Goal: Information Seeking & Learning: Learn about a topic

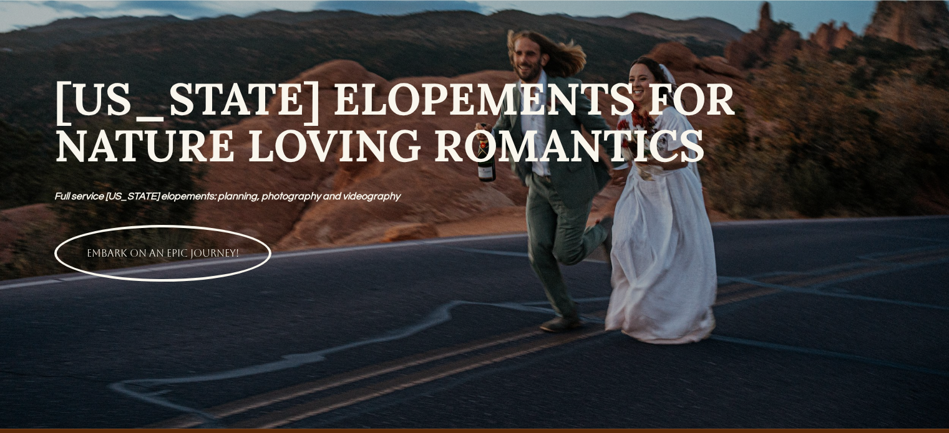
scroll to position [170, 0]
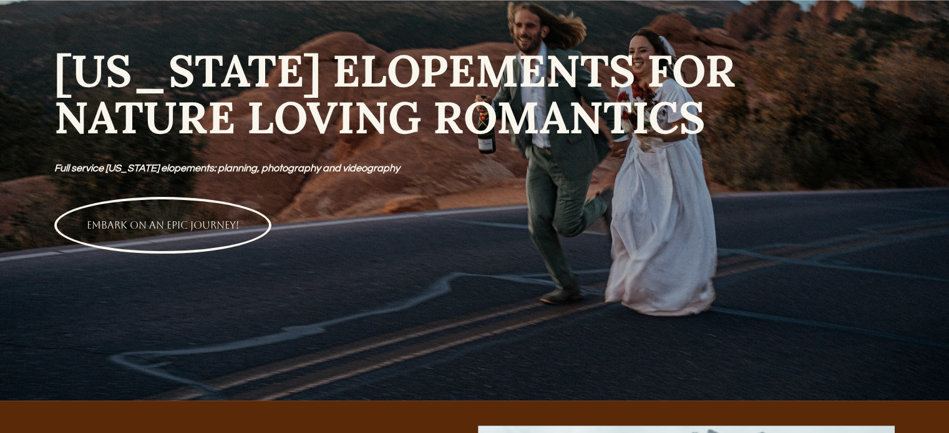
click at [152, 226] on link "EMBARK ON AN EPIC JOURNEY!" at bounding box center [162, 225] width 217 height 57
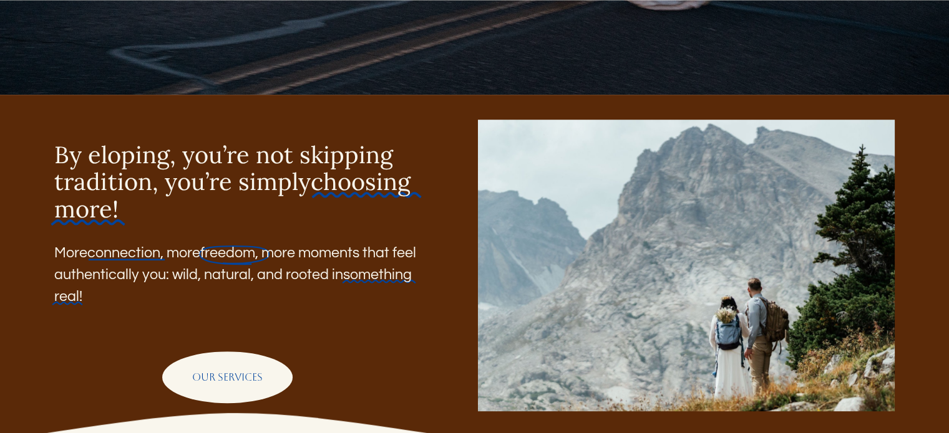
scroll to position [476, 0]
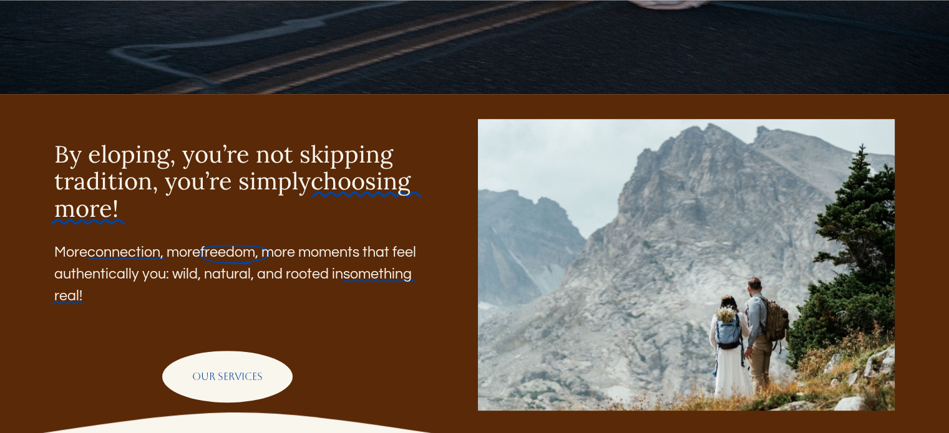
click at [222, 396] on link "OUR SERVICES" at bounding box center [227, 377] width 130 height 52
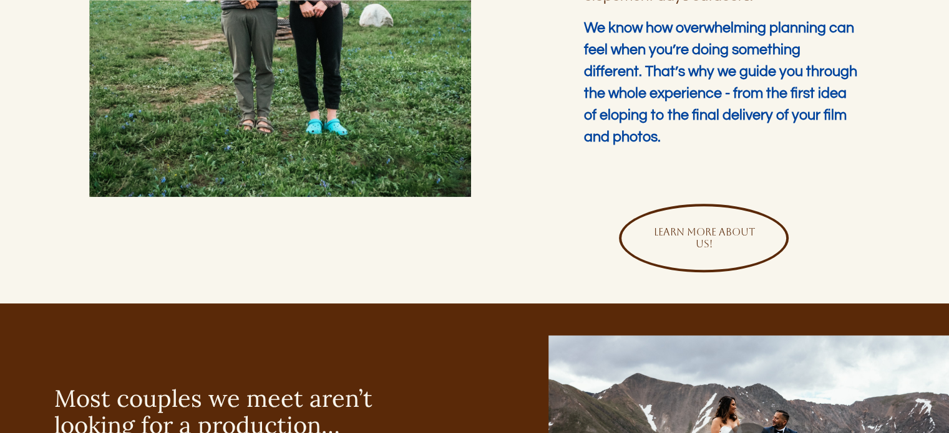
scroll to position [1271, 0]
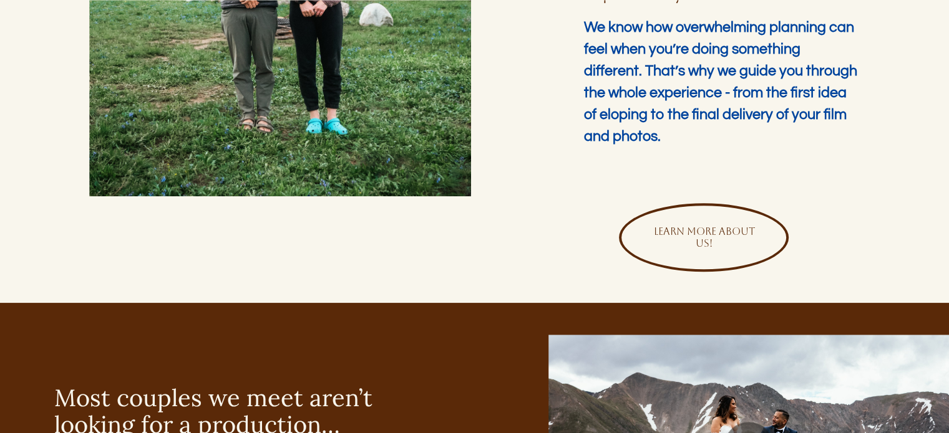
click at [672, 252] on link "Learn more about us!" at bounding box center [704, 237] width 170 height 69
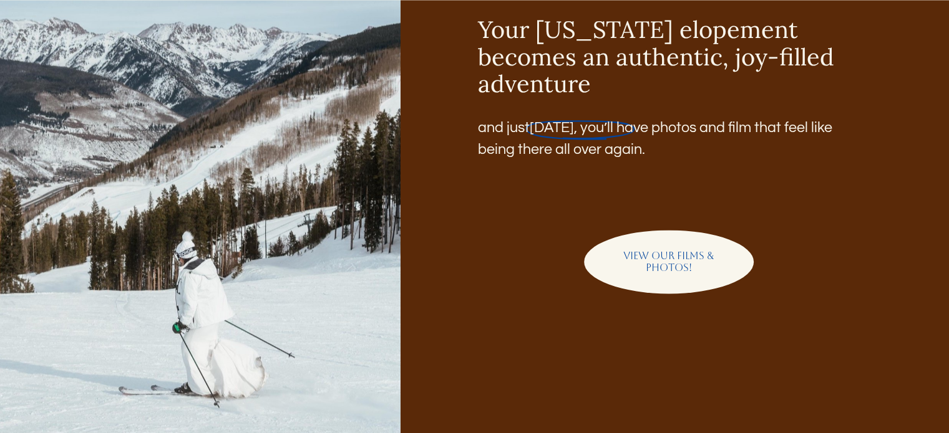
scroll to position [1869, 0]
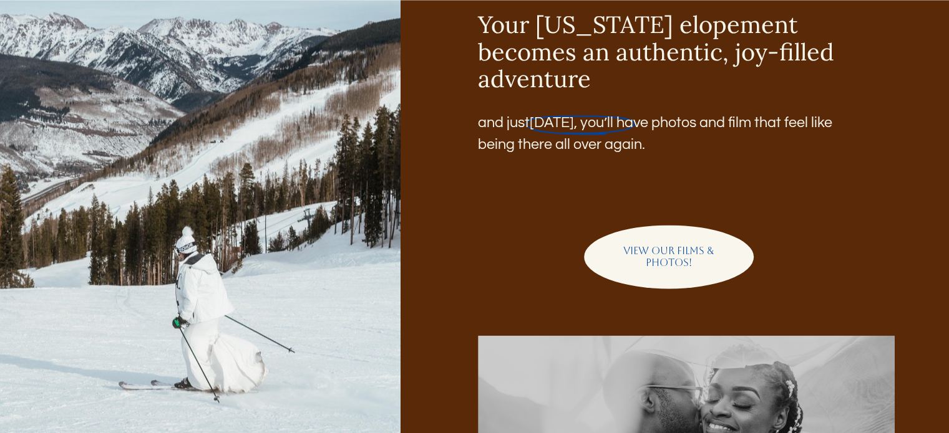
click at [707, 270] on link "View our films & photos!" at bounding box center [669, 257] width 170 height 64
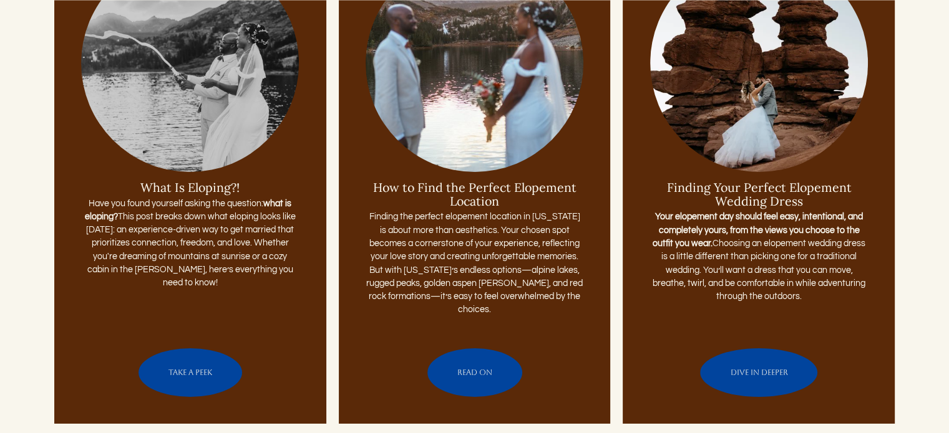
scroll to position [4218, 0]
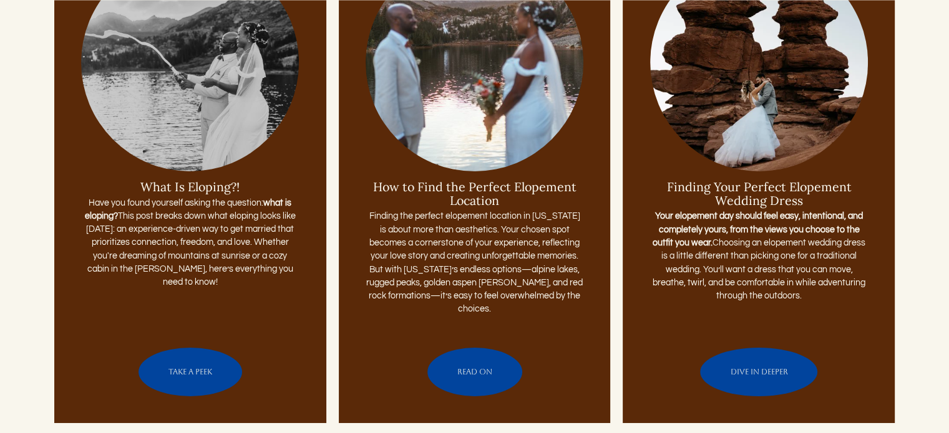
click at [190, 360] on link "TAKE A PEEK" at bounding box center [190, 372] width 104 height 49
click at [464, 362] on link "READ ON" at bounding box center [474, 372] width 95 height 49
click at [756, 373] on link "DIVE IN DEEPER" at bounding box center [758, 372] width 117 height 49
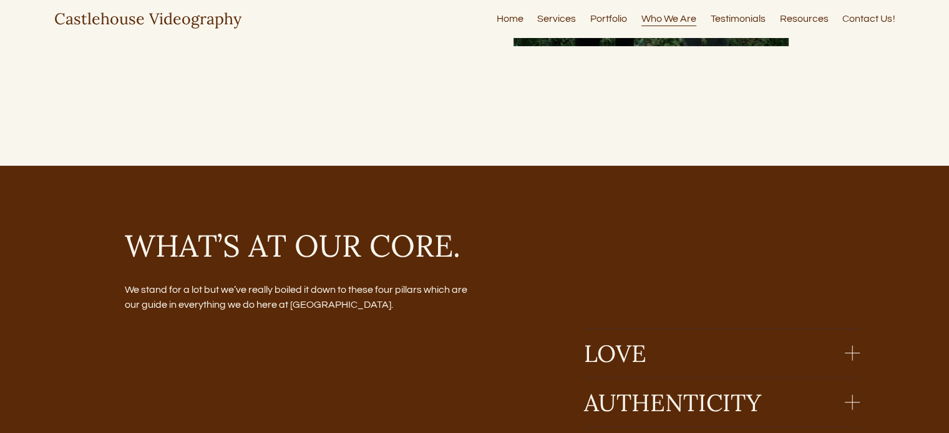
scroll to position [394, 0]
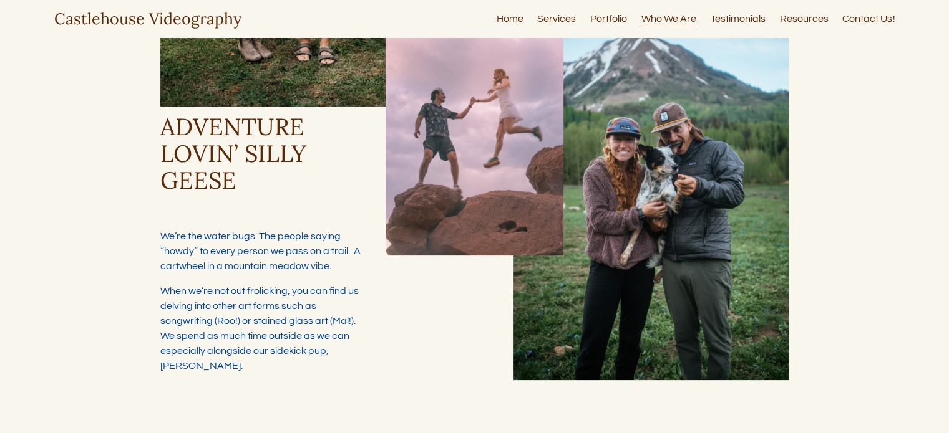
click at [801, 16] on link "Resources" at bounding box center [804, 19] width 49 height 17
type input "*****"
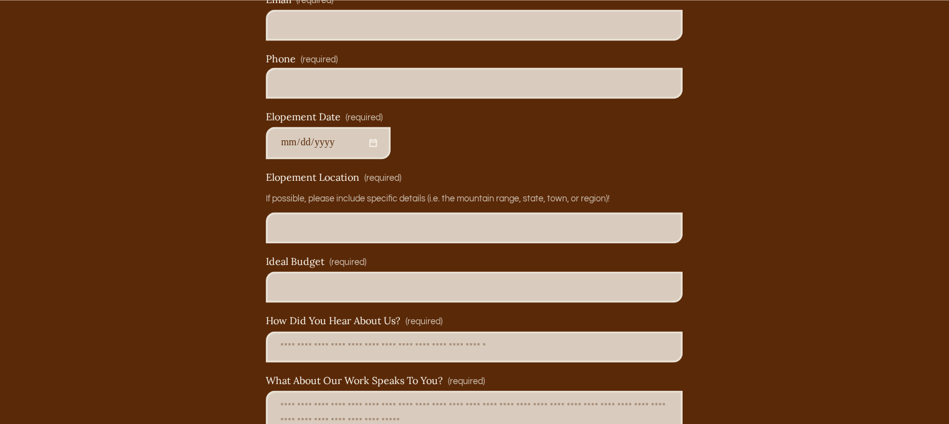
scroll to position [6971, 0]
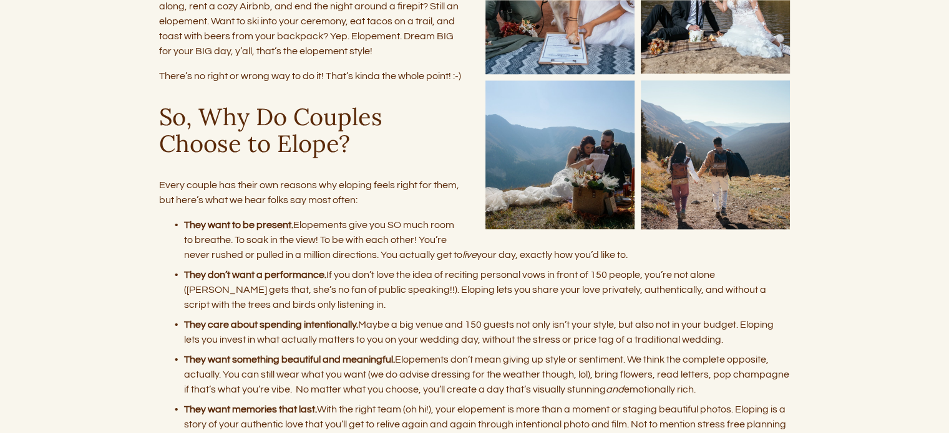
scroll to position [1128, 0]
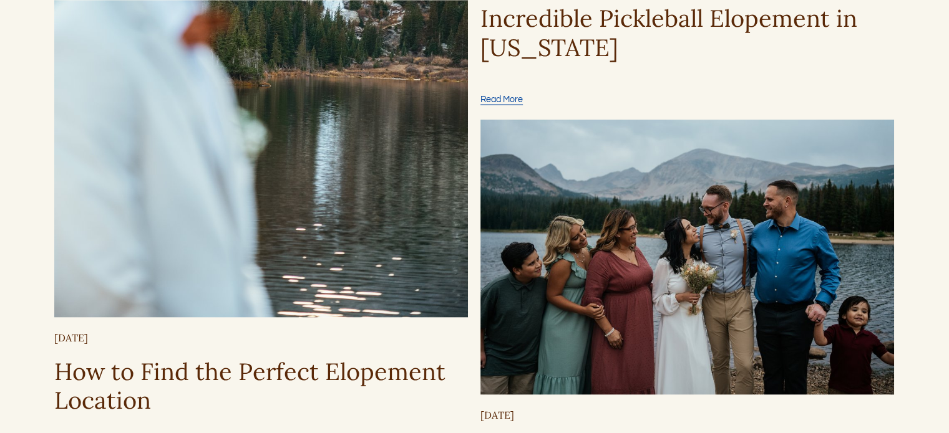
scroll to position [2331, 0]
click at [305, 231] on img at bounding box center [260, 7] width 413 height 619
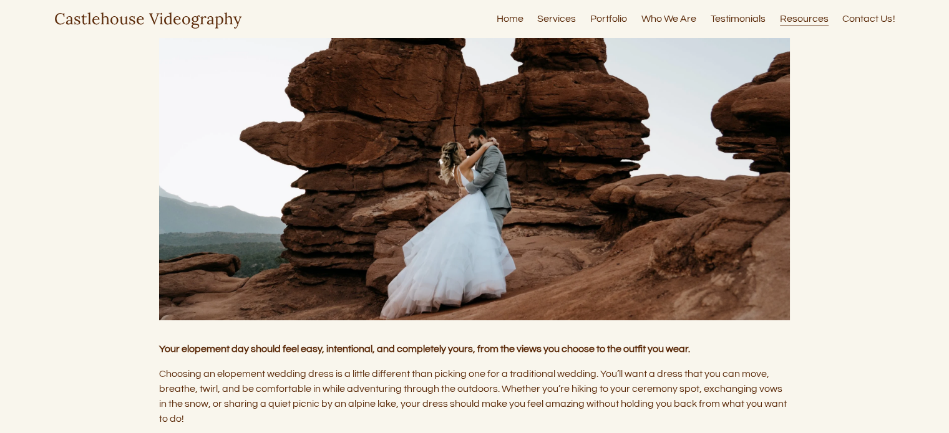
scroll to position [70, 0]
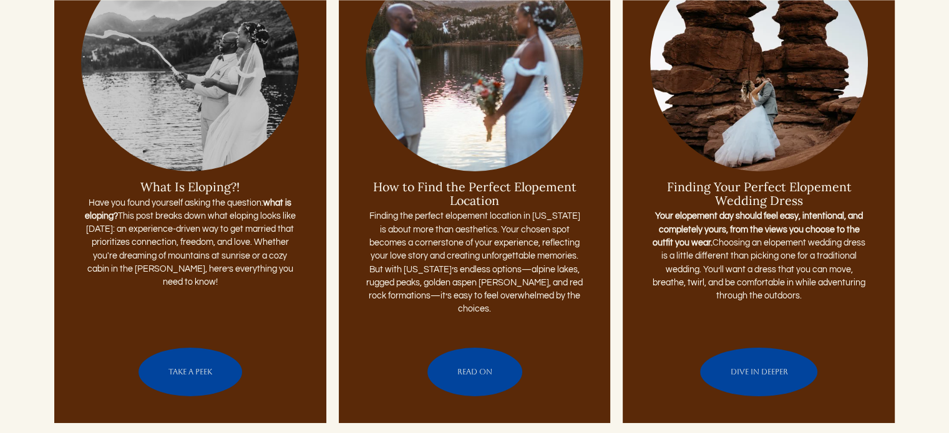
click at [473, 362] on link "READ ON" at bounding box center [474, 372] width 95 height 49
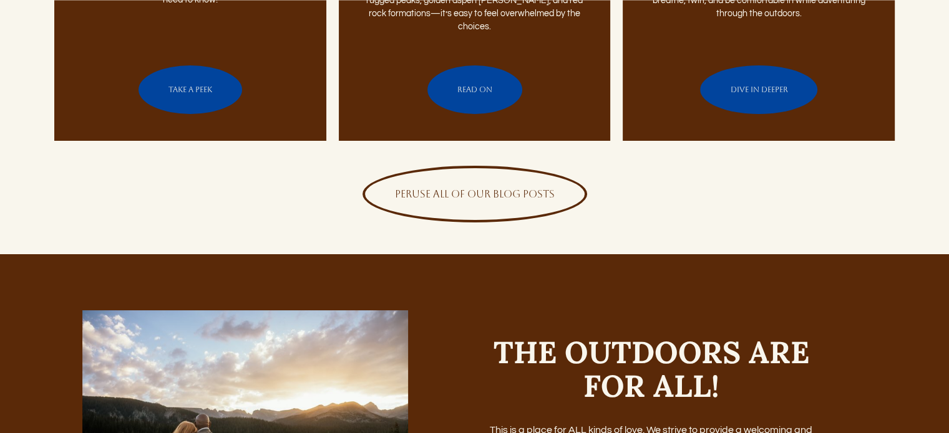
scroll to position [4501, 0]
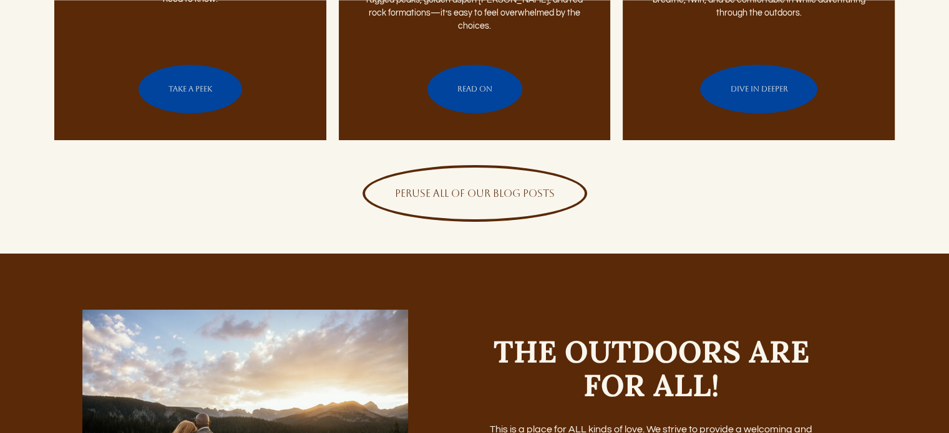
click at [512, 196] on link "PERUSE ALL OF OUR BLOG POSTS" at bounding box center [474, 193] width 225 height 57
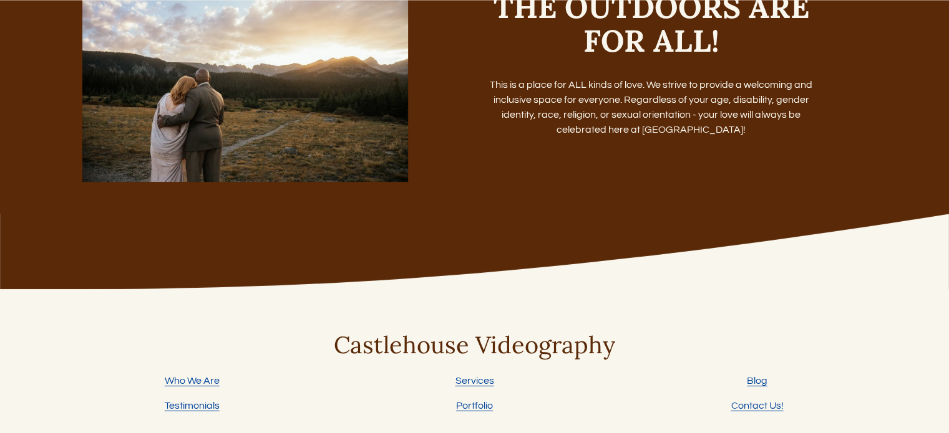
scroll to position [4865, 0]
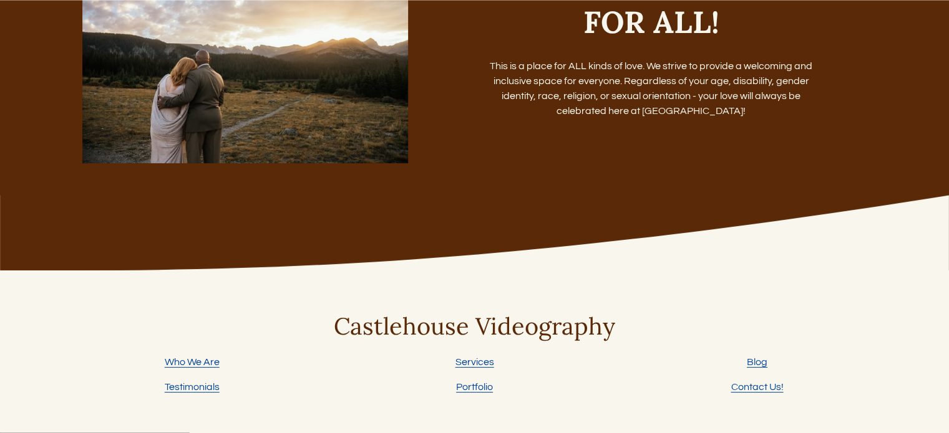
click at [210, 361] on link "Who We Are" at bounding box center [192, 362] width 55 height 15
click at [182, 384] on link "Testimonials" at bounding box center [192, 387] width 55 height 15
click at [472, 360] on link "Services" at bounding box center [474, 362] width 39 height 15
click at [476, 387] on link "Portfolio" at bounding box center [474, 387] width 37 height 15
click at [756, 367] on link "Blog" at bounding box center [757, 362] width 21 height 15
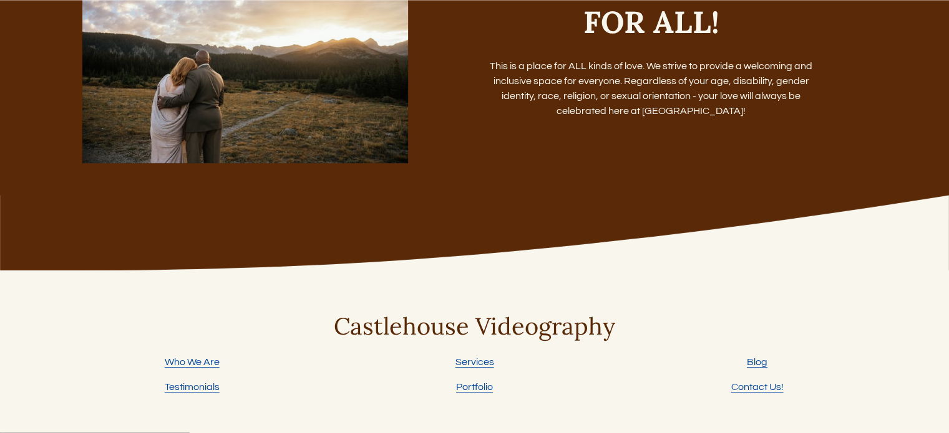
click at [755, 384] on link "Contact Us!" at bounding box center [756, 387] width 52 height 15
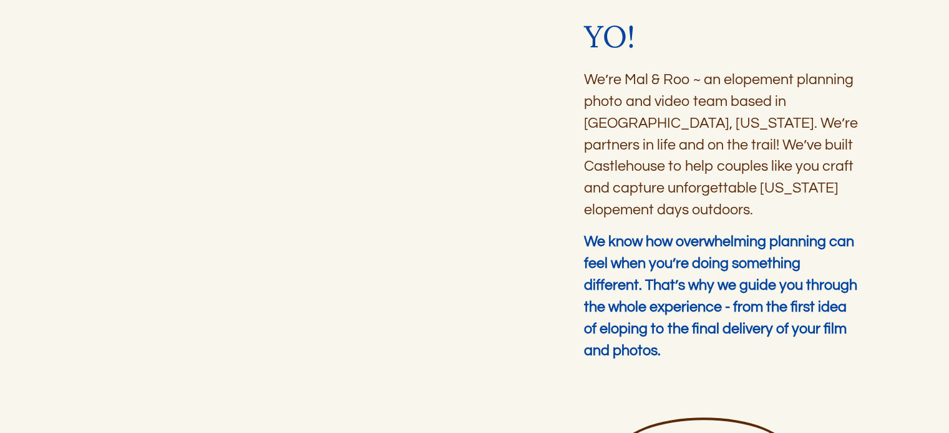
scroll to position [1048, 0]
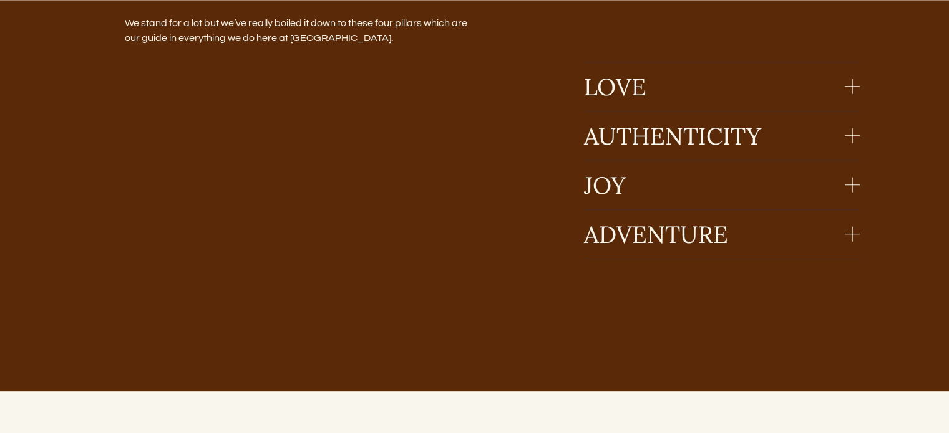
scroll to position [993, 0]
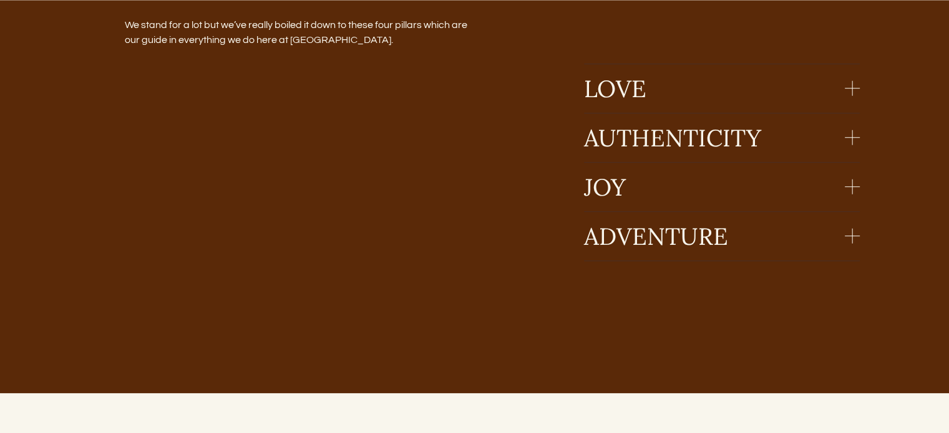
click at [642, 95] on span "LOVE" at bounding box center [714, 89] width 261 height 30
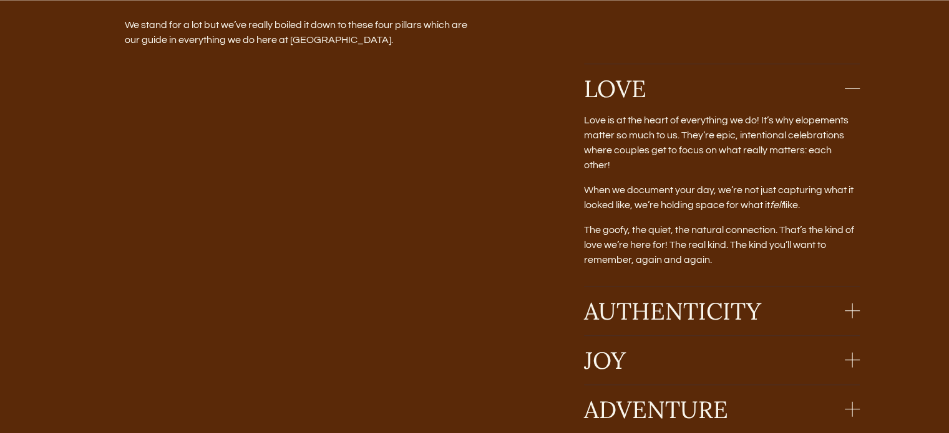
click at [660, 296] on span "AUTHENTICITY" at bounding box center [714, 311] width 261 height 30
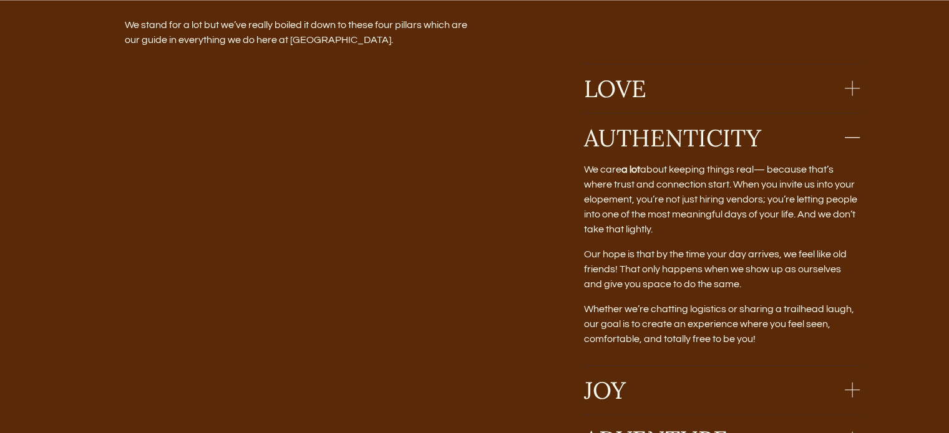
click at [656, 396] on span "JOY" at bounding box center [714, 390] width 261 height 30
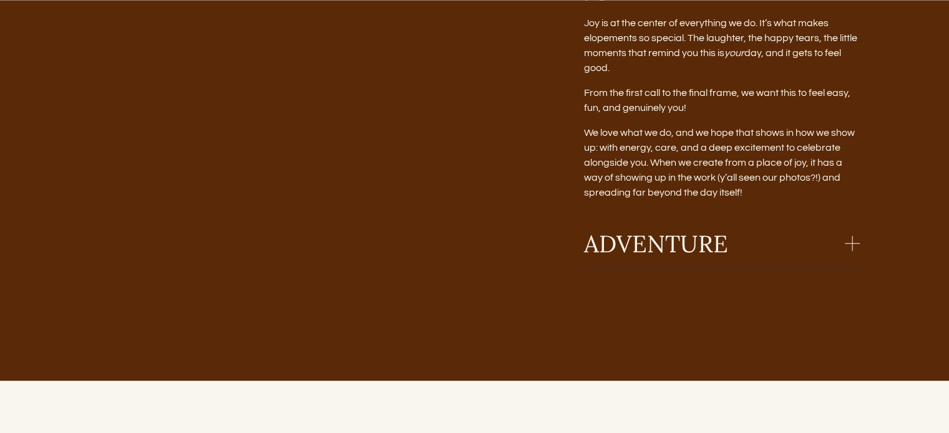
scroll to position [1189, 0]
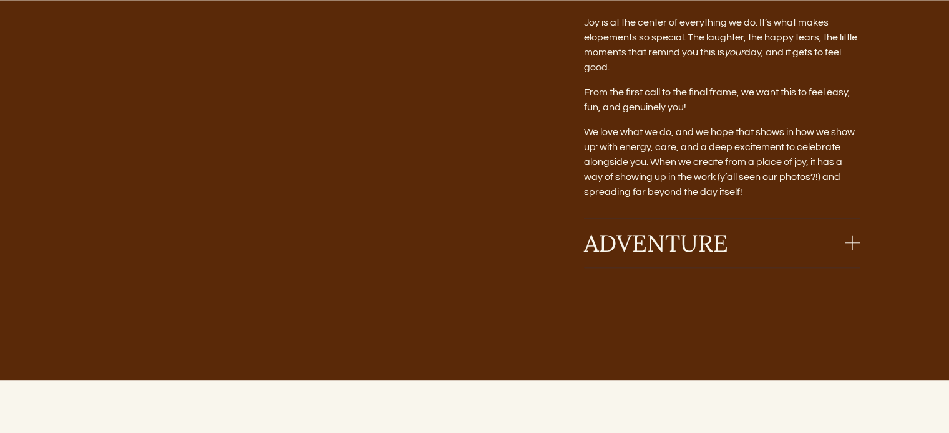
click at [699, 251] on span "ADVENTURE" at bounding box center [714, 243] width 261 height 30
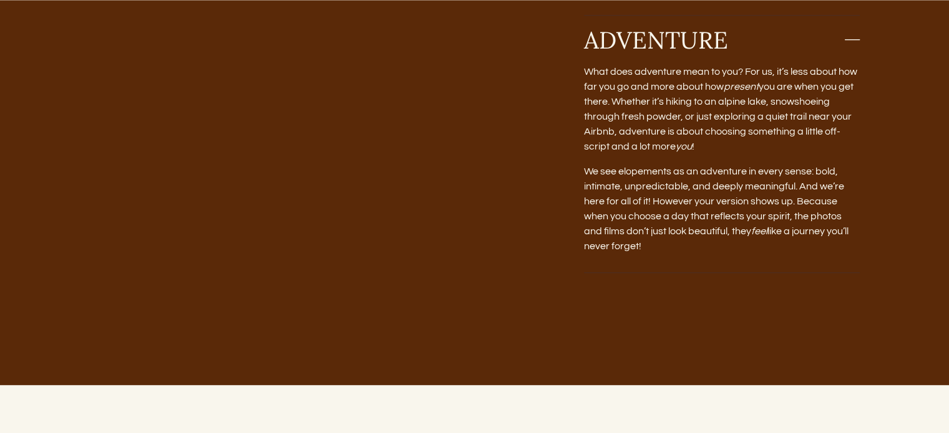
click at [672, 55] on span "ADVENTURE" at bounding box center [714, 40] width 261 height 30
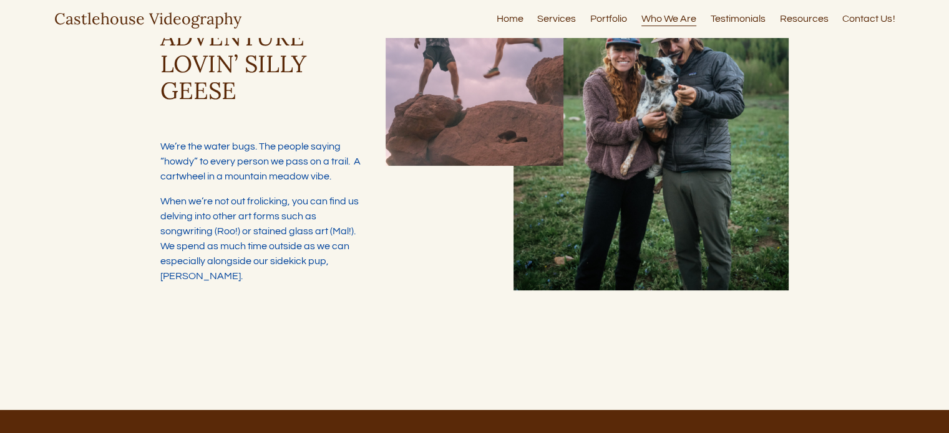
scroll to position [0, 0]
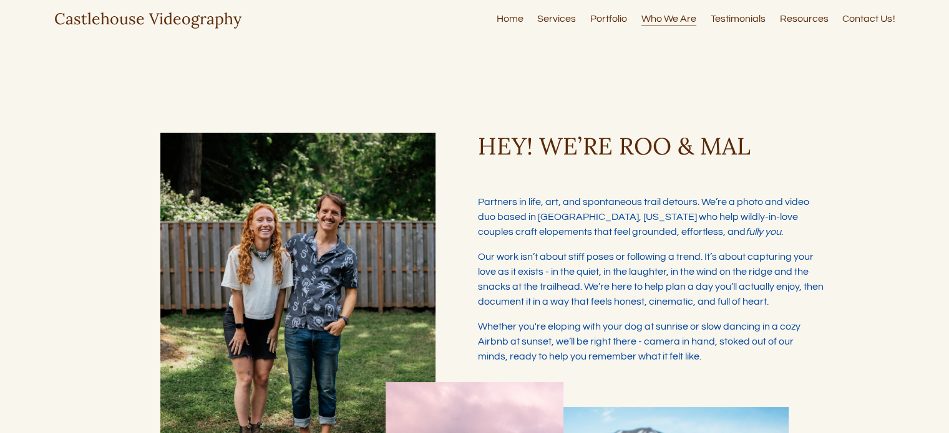
click at [563, 17] on link "Services" at bounding box center [556, 19] width 39 height 17
type input "*****"
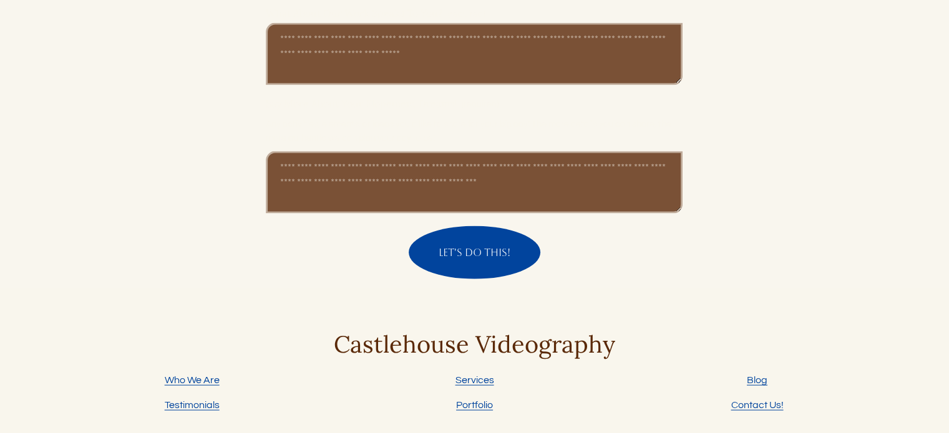
scroll to position [2656, 0]
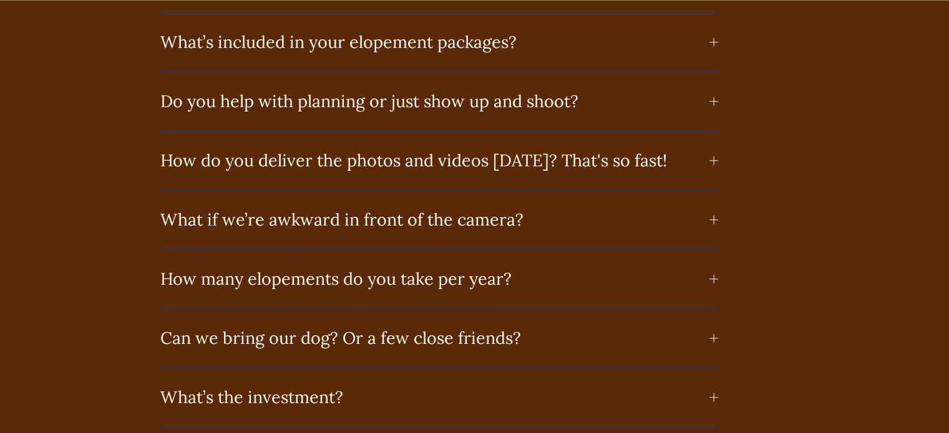
scroll to position [6111, 0]
click at [402, 51] on span "What’s included in your elopement packages?" at bounding box center [434, 40] width 549 height 21
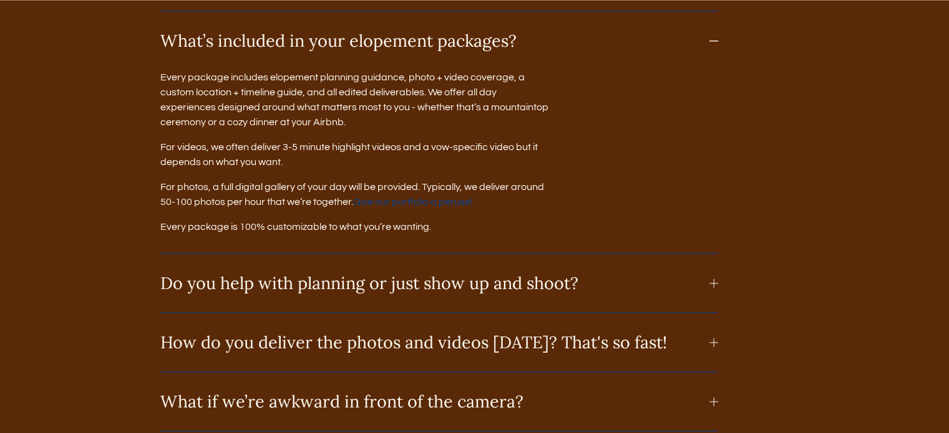
click at [413, 207] on link "Give our portfolio a peruse!" at bounding box center [413, 202] width 120 height 10
click at [198, 289] on span "Do you help with planning or just show up and shoot?" at bounding box center [434, 283] width 549 height 21
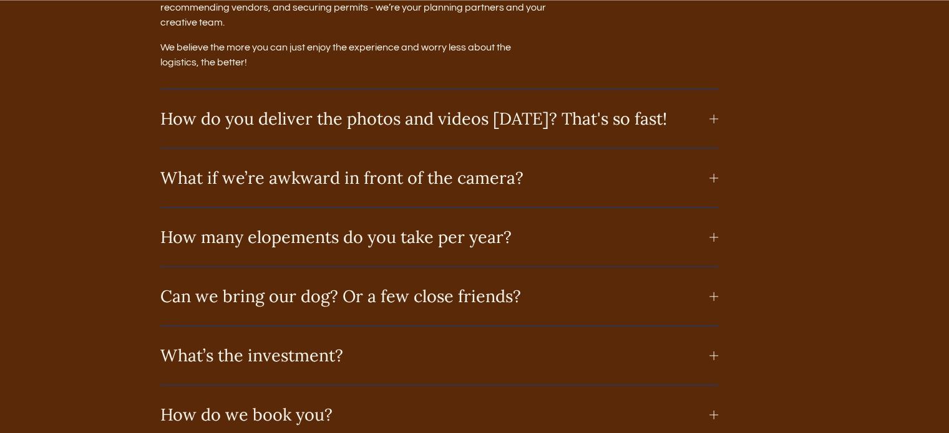
scroll to position [6439, 0]
click at [336, 128] on span "How do you deliver the photos and videos in ONE WEEK? That's so fast!" at bounding box center [434, 117] width 549 height 21
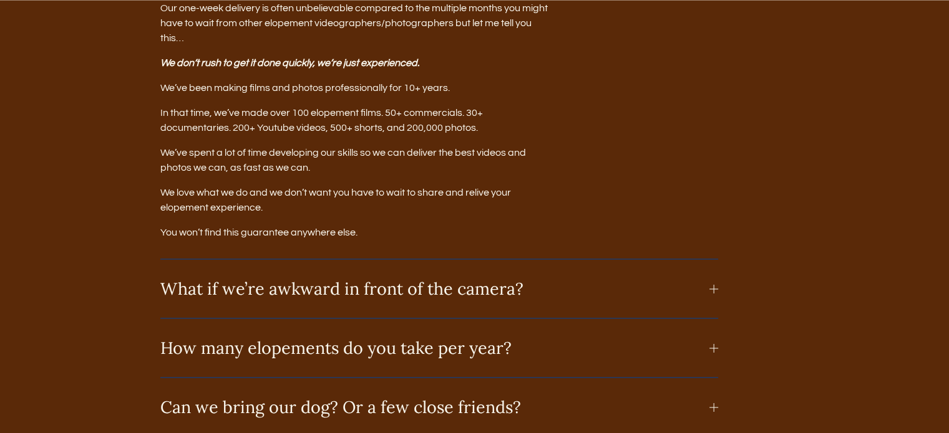
scroll to position [6589, 0]
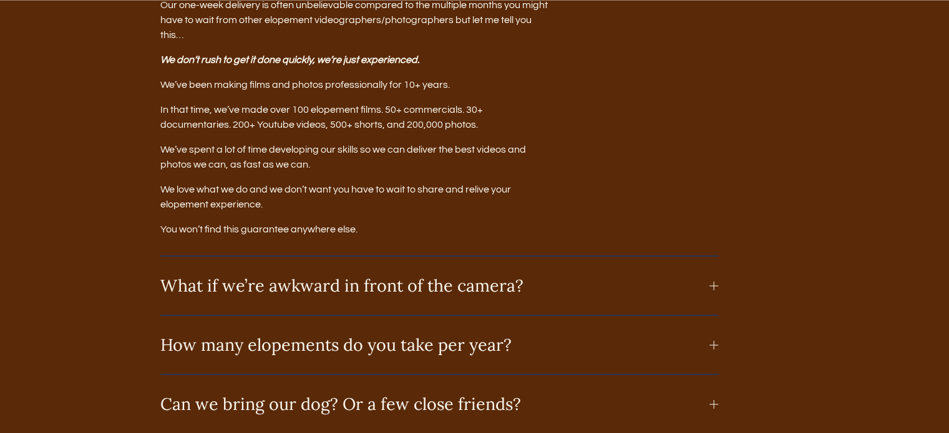
click at [263, 315] on button "What if we’re awkward in front of the camera?" at bounding box center [439, 285] width 558 height 59
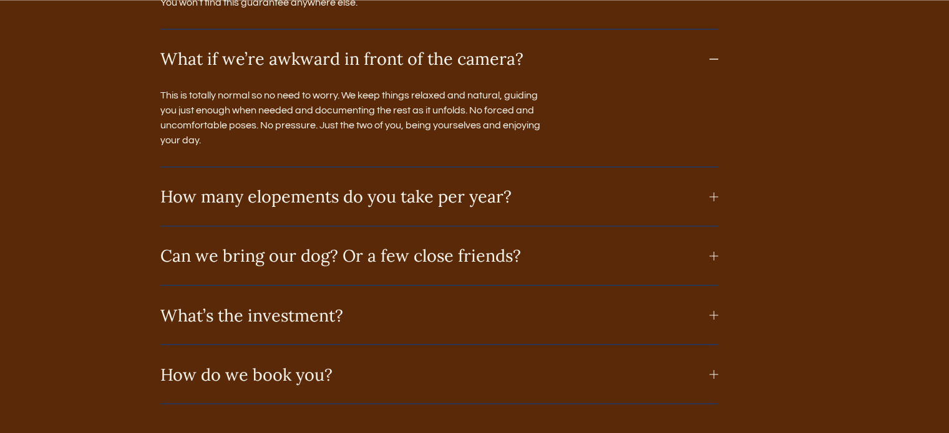
scroll to position [6817, 0]
click at [390, 206] on span "How many elopements do you take per year?" at bounding box center [434, 195] width 549 height 21
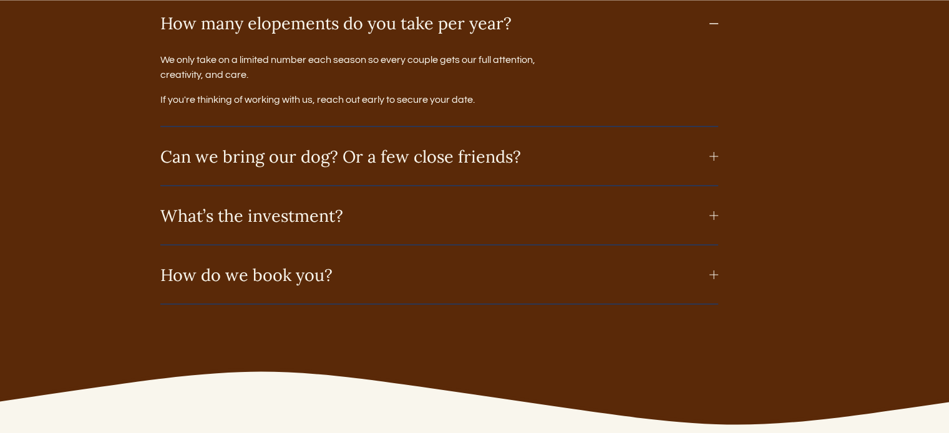
scroll to position [6994, 0]
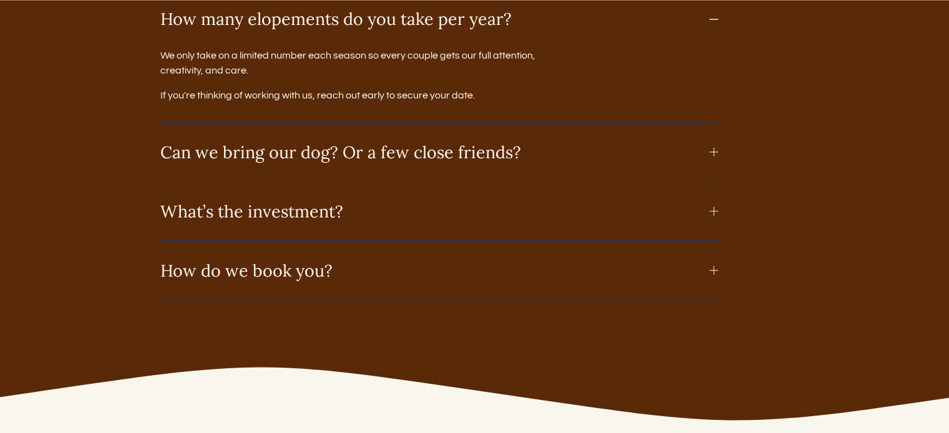
click at [410, 162] on span "Can we bring our dog? Or a few close friends?" at bounding box center [434, 151] width 549 height 21
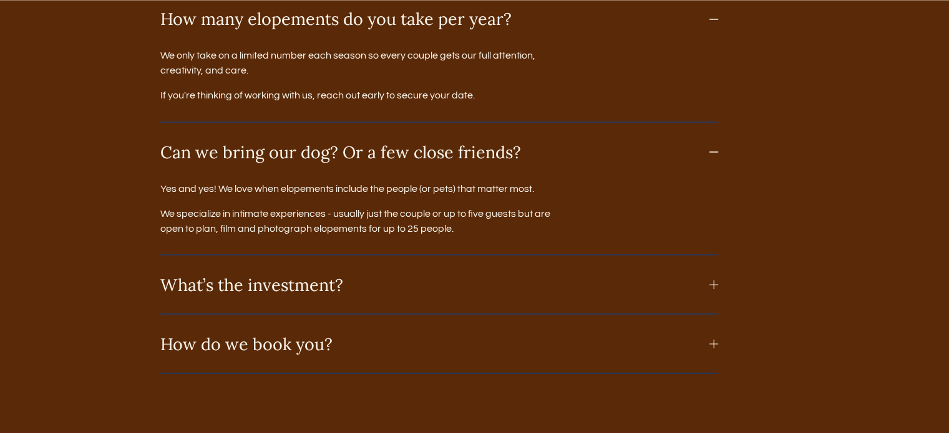
click at [379, 295] on span "What’s the investment?" at bounding box center [434, 284] width 549 height 21
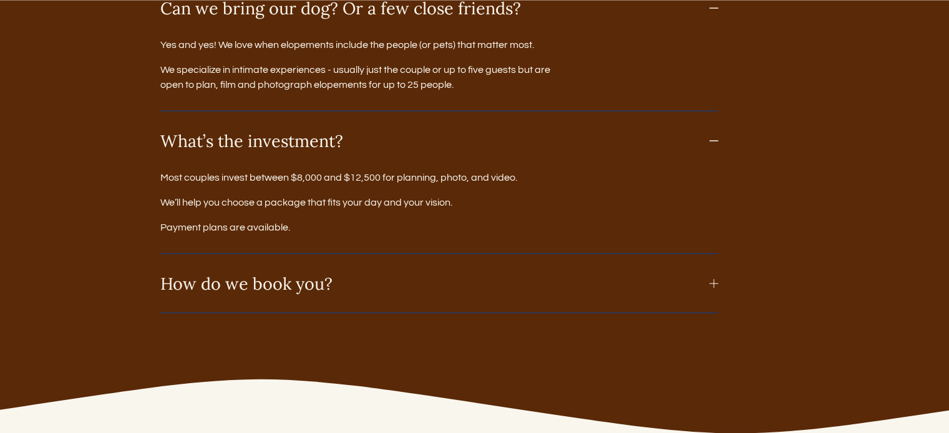
scroll to position [7139, 0]
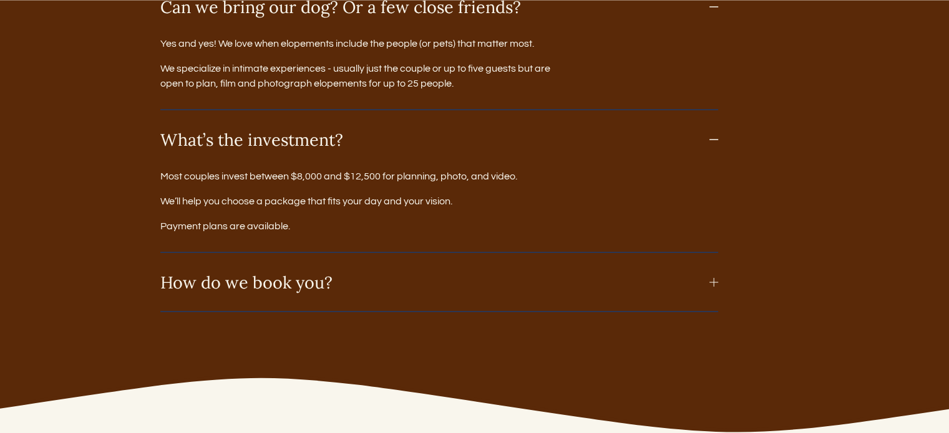
click at [316, 293] on span "How do we book you?" at bounding box center [434, 282] width 549 height 21
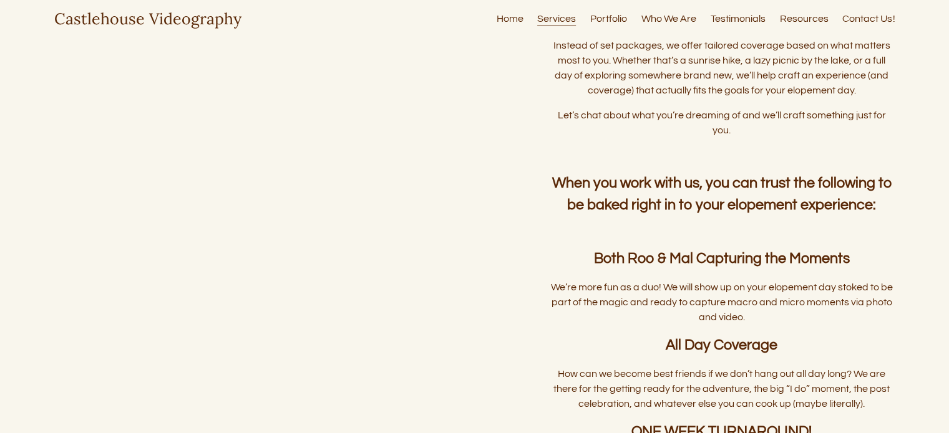
scroll to position [2094, 0]
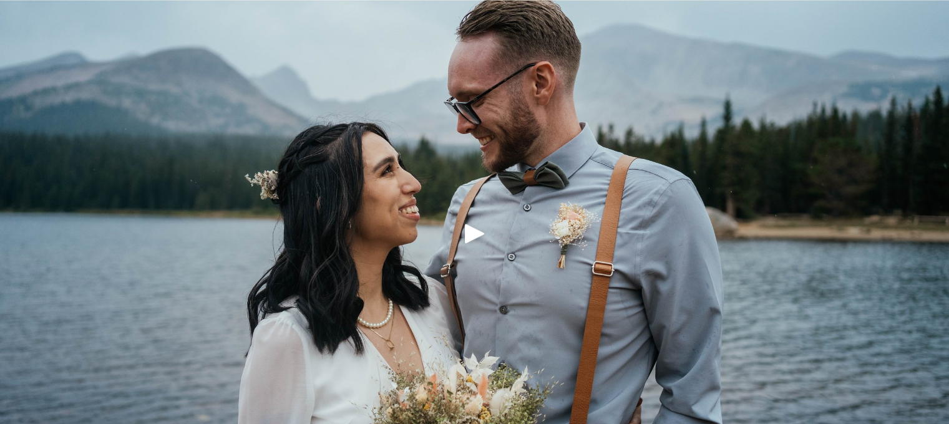
scroll to position [1272, 0]
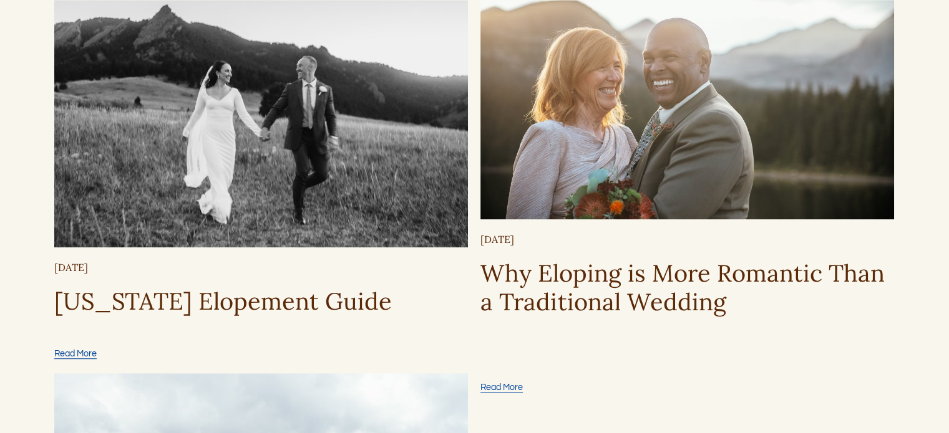
scroll to position [836, 0]
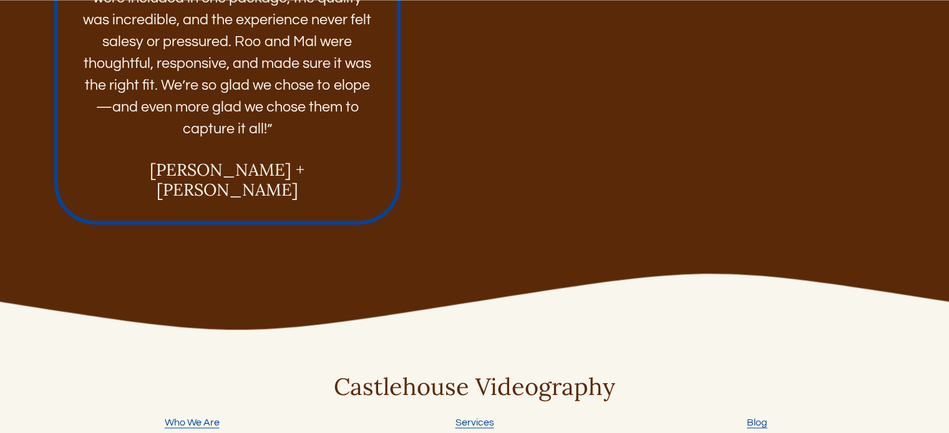
scroll to position [1917, 0]
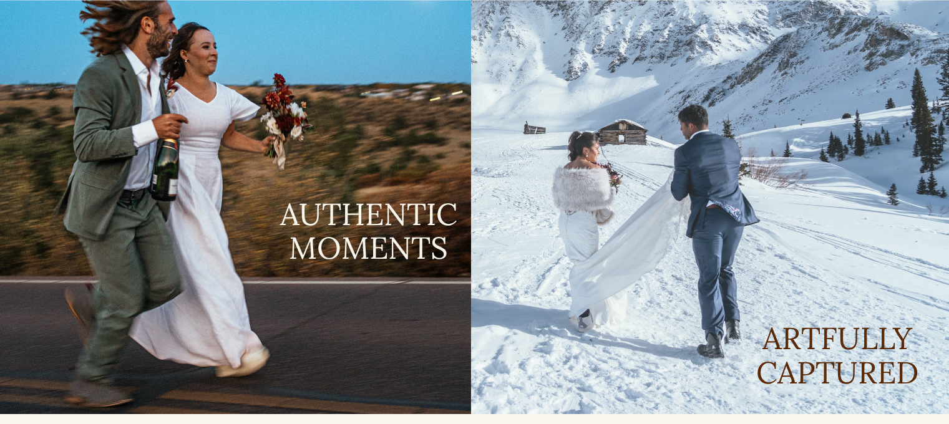
scroll to position [169, 0]
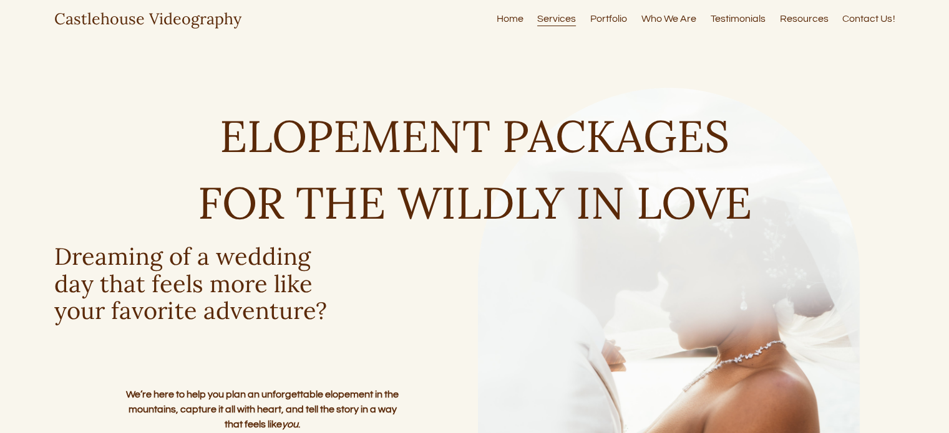
click at [785, 19] on link "Resources" at bounding box center [804, 19] width 49 height 17
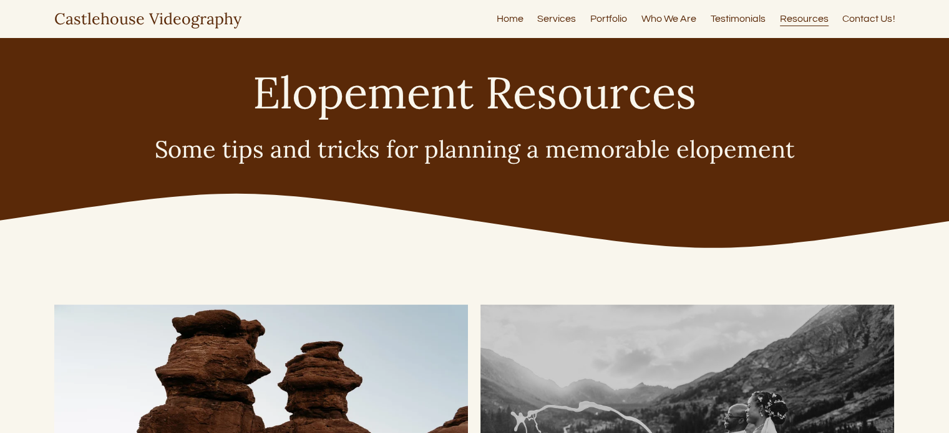
click at [854, 23] on link "Contact Us!" at bounding box center [868, 19] width 52 height 17
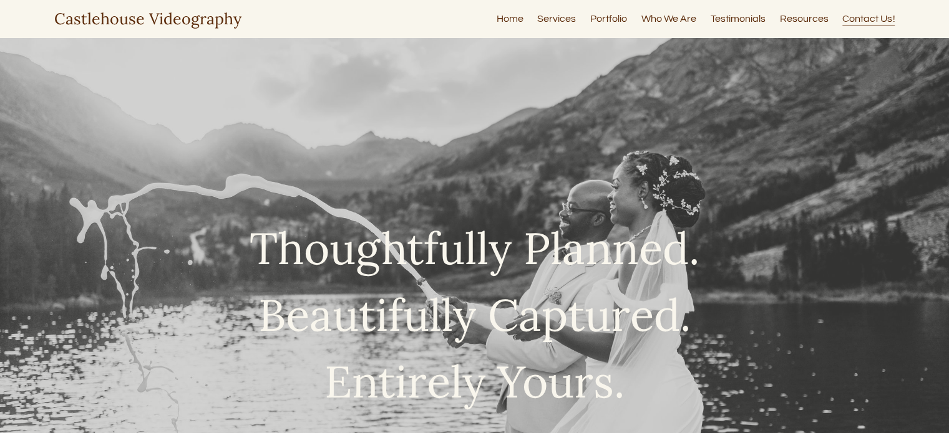
click at [511, 27] on link "Home" at bounding box center [509, 19] width 27 height 17
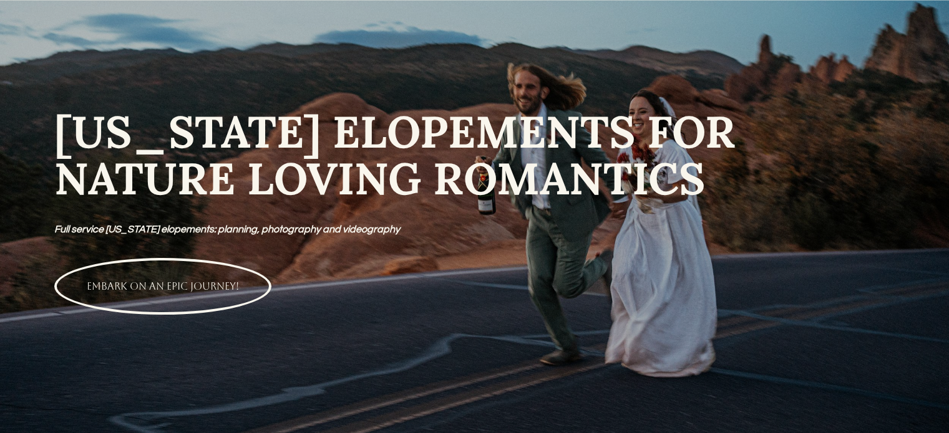
click at [443, 191] on strong "COLORADO ELOPEMENTS FOR NATURE LOVING ROMANTICS" at bounding box center [400, 155] width 693 height 103
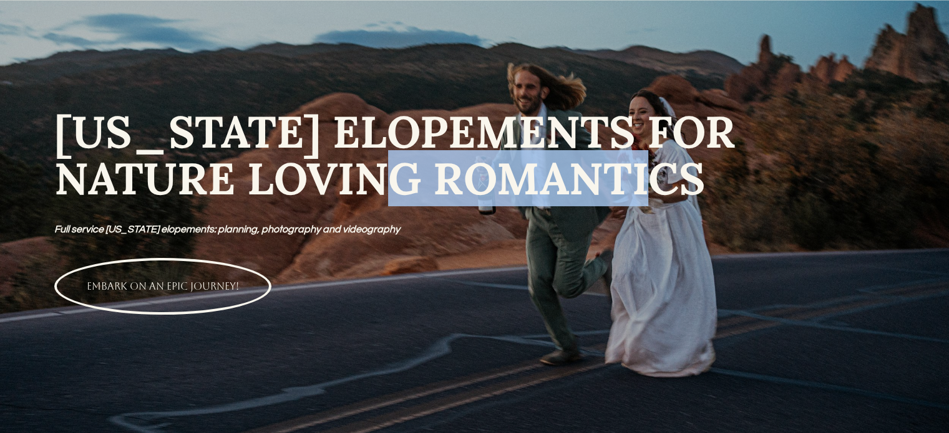
click at [443, 191] on strong "COLORADO ELOPEMENTS FOR NATURE LOVING ROMANTICS" at bounding box center [400, 155] width 693 height 103
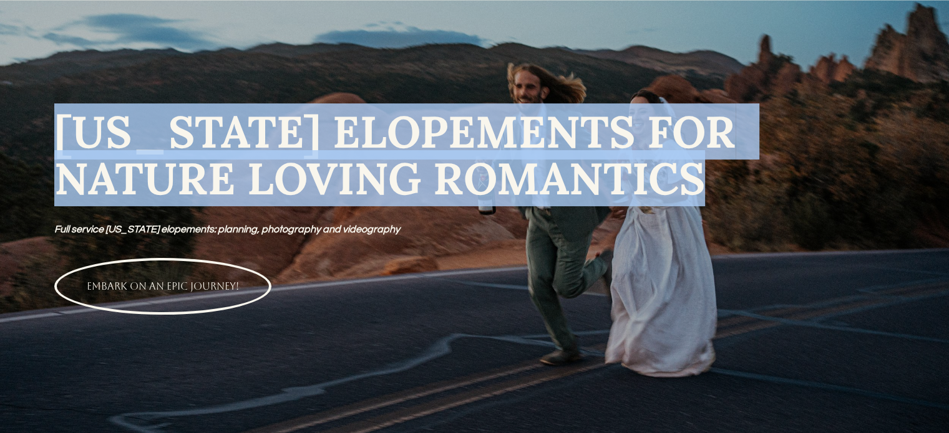
copy strong "COLORADO ELOPEMENTS FOR NATURE LOVING ROMANTICS"
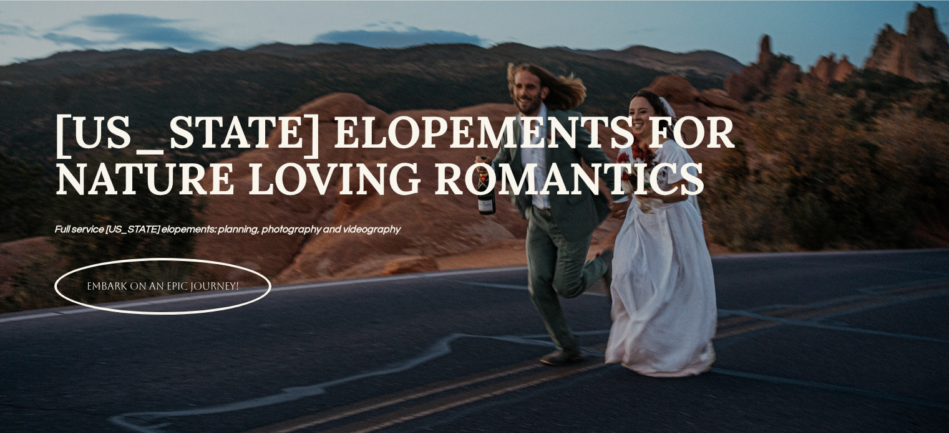
click at [415, 301] on div "EMBARK ON AN EPIC JOURNEY!" at bounding box center [474, 286] width 841 height 57
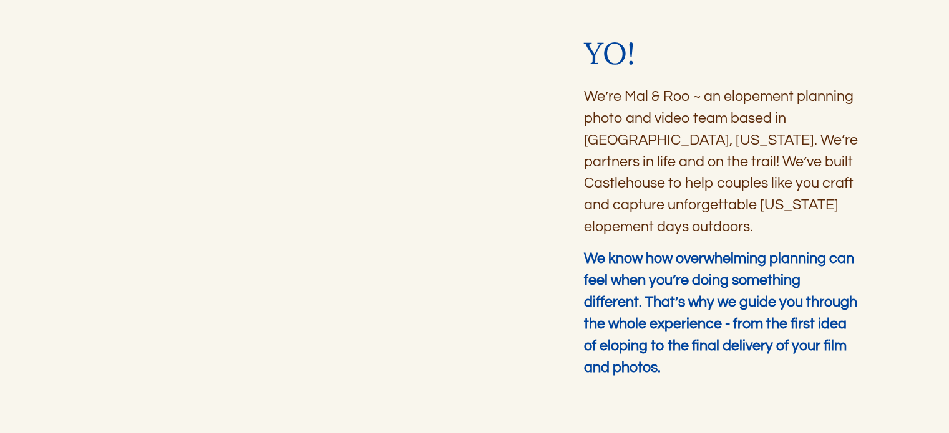
scroll to position [1039, 0]
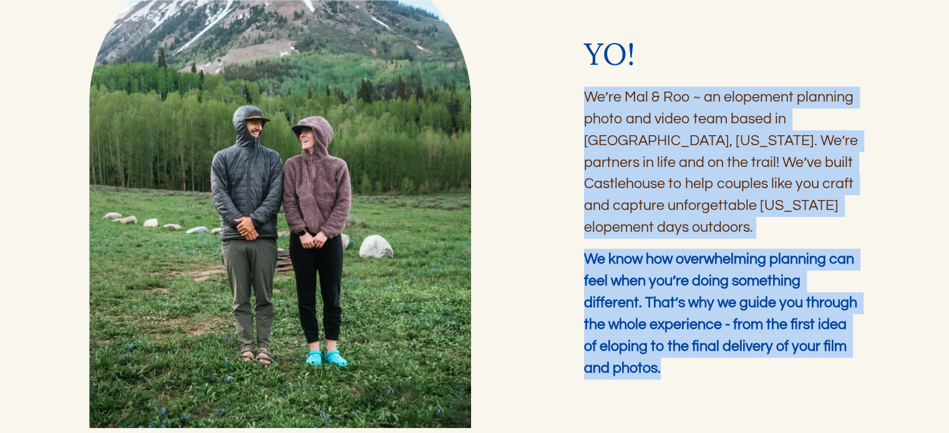
drag, startPoint x: 586, startPoint y: 98, endPoint x: 695, endPoint y: 375, distance: 298.2
click at [695, 375] on div "We’re Mal & Roo ~ an elopement planning photo and video team based in Boulder, …" at bounding box center [722, 233] width 276 height 293
copy div "We’re Mal & Roo ~ an elopement planning photo and video team based in Boulder, …"
click at [695, 375] on p "We know how overwhelming planning can feel when you’re doing something differen…" at bounding box center [722, 314] width 276 height 131
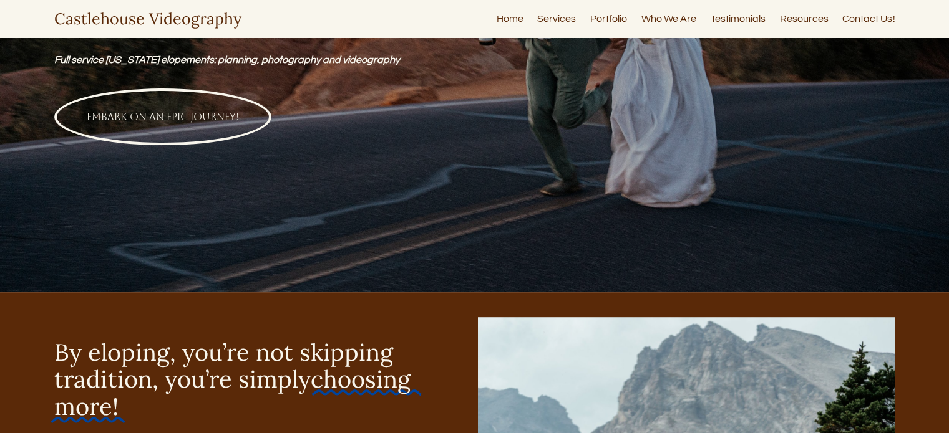
scroll to position [0, 0]
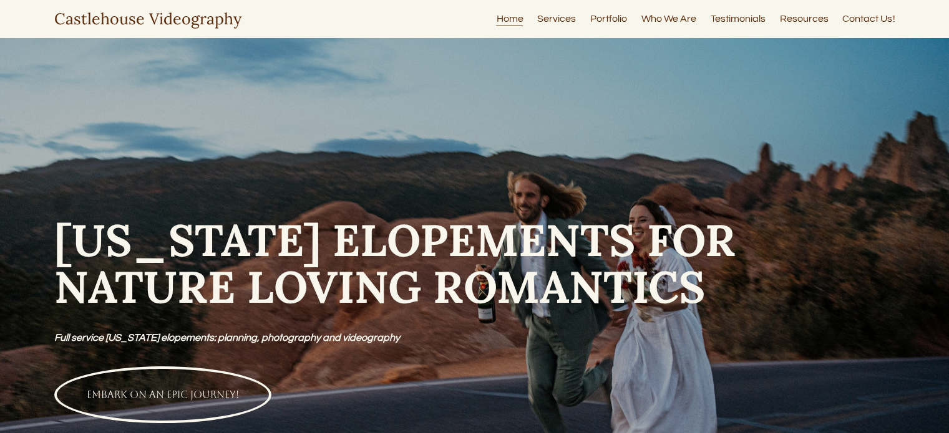
click at [870, 18] on link "Contact Us!" at bounding box center [868, 19] width 52 height 17
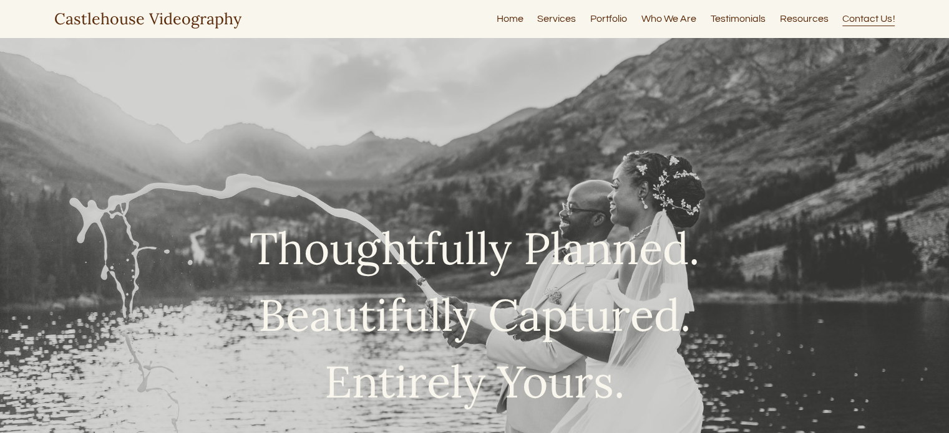
click at [518, 22] on link "Home" at bounding box center [509, 19] width 27 height 17
click at [564, 19] on link "Services" at bounding box center [556, 19] width 39 height 17
